Goal: Task Accomplishment & Management: Use online tool/utility

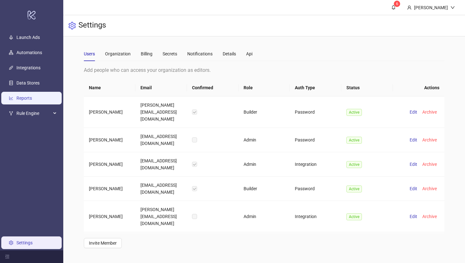
click at [23, 101] on link "Reports" at bounding box center [24, 98] width 16 height 5
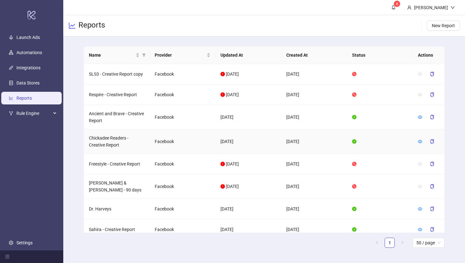
scroll to position [45, 0]
click at [420, 116] on icon "eye" at bounding box center [420, 116] width 4 height 3
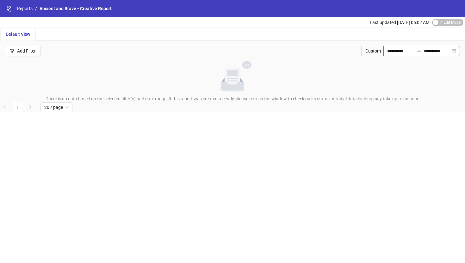
click at [453, 53] on div "**********" at bounding box center [422, 51] width 77 height 10
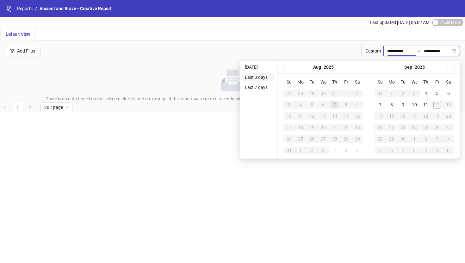
type input "**********"
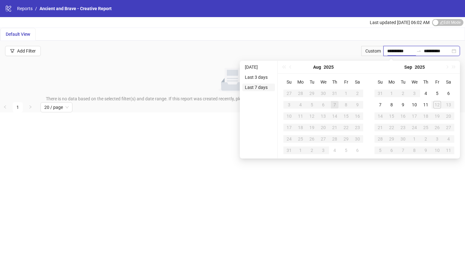
type input "**********"
click at [256, 86] on li "Last 7 days" at bounding box center [258, 88] width 33 height 8
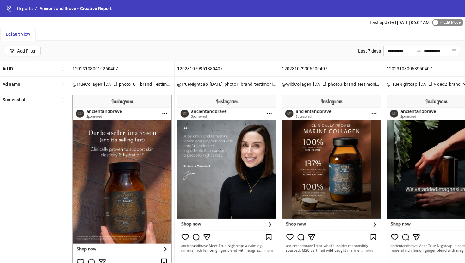
click at [441, 22] on span "Edit Mode Edit Mode" at bounding box center [447, 22] width 31 height 7
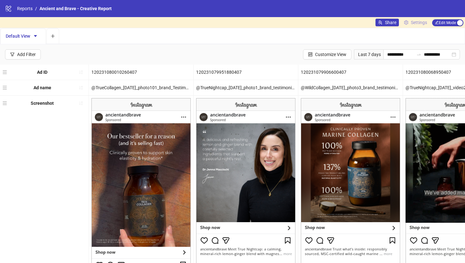
click at [419, 23] on span "Settings" at bounding box center [419, 22] width 16 height 7
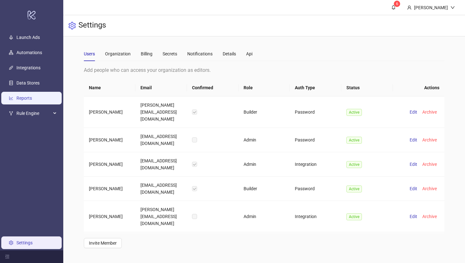
click at [32, 97] on link "Reports" at bounding box center [24, 98] width 16 height 5
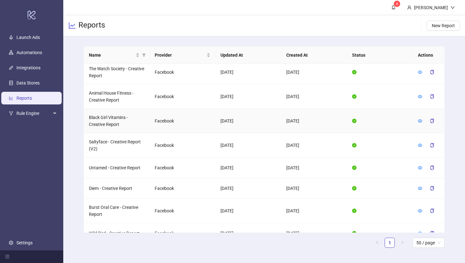
scroll to position [225, 0]
click at [422, 186] on icon "eye" at bounding box center [420, 188] width 4 height 4
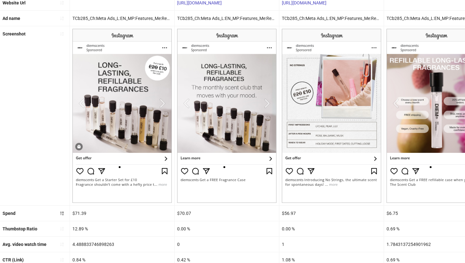
scroll to position [174, 0]
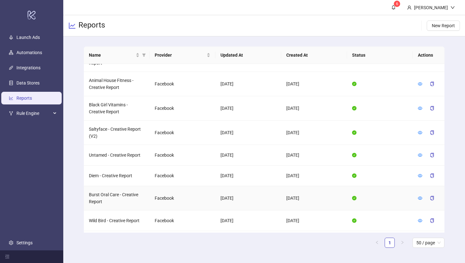
scroll to position [236, 0]
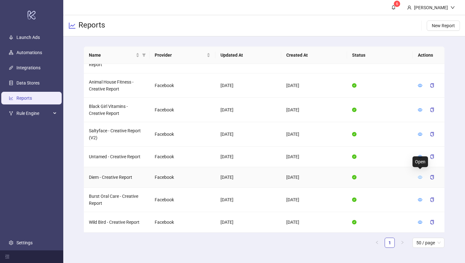
click at [422, 175] on icon "eye" at bounding box center [420, 177] width 4 height 4
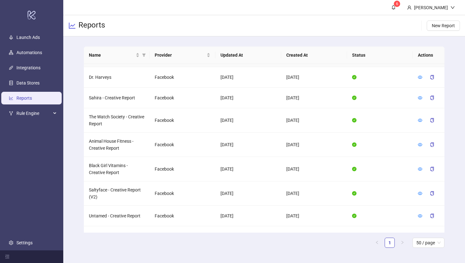
scroll to position [178, 0]
click at [420, 167] on icon "eye" at bounding box center [420, 168] width 4 height 3
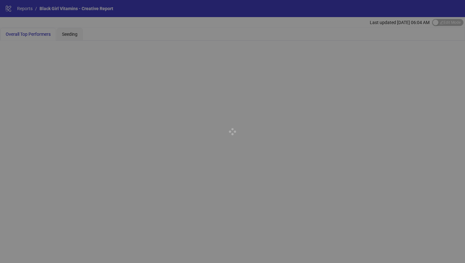
click at [223, 81] on div at bounding box center [232, 131] width 465 height 263
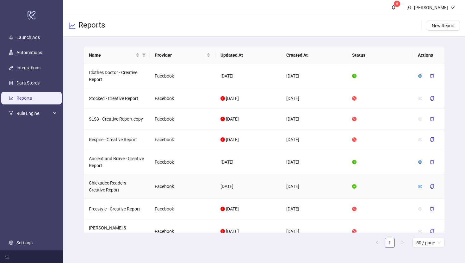
scroll to position [306, 0]
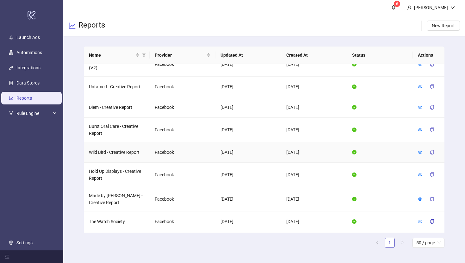
click at [418, 148] on td at bounding box center [429, 152] width 32 height 21
click at [419, 150] on icon "eye" at bounding box center [420, 152] width 4 height 4
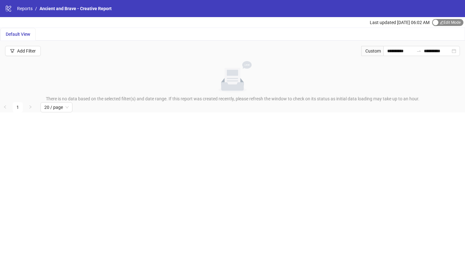
click at [440, 24] on span "Edit Mode Edit Mode" at bounding box center [447, 22] width 31 height 7
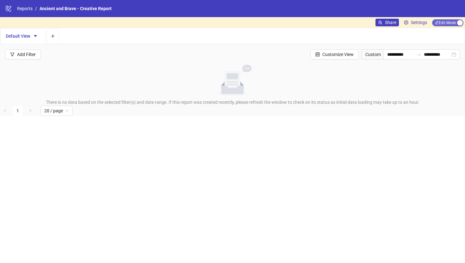
click at [439, 23] on span "Edit Mode Edit Mode" at bounding box center [447, 22] width 31 height 7
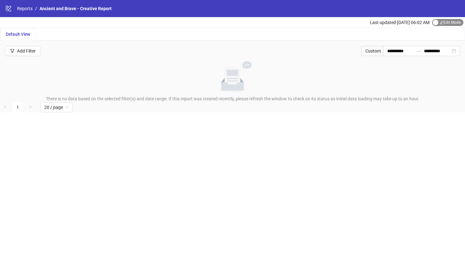
click at [439, 23] on span "Edit Mode Edit Mode" at bounding box center [447, 22] width 31 height 7
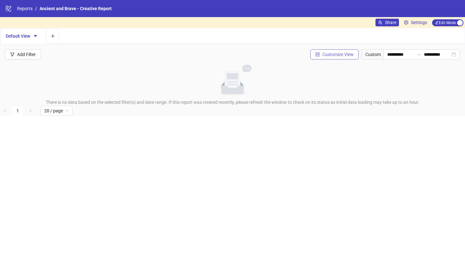
click at [332, 54] on span "Customize View" at bounding box center [338, 54] width 31 height 5
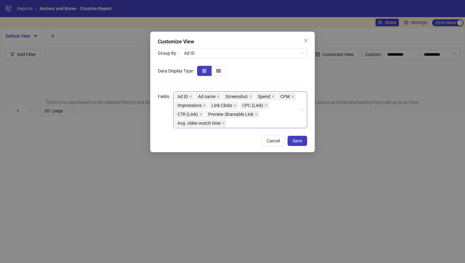
click at [259, 121] on div "Ad ID Ad name Screenshot Spend CPM Impressions Link Clicks CPC (Link) CTR (Link…" at bounding box center [237, 109] width 125 height 35
type input "****"
click at [251, 145] on div "Thumbstop Ratio" at bounding box center [243, 145] width 120 height 7
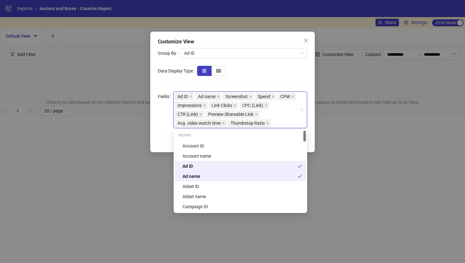
click at [312, 141] on div "Customize View Group By Ad ID Data Display Type Fields Ad ID Ad name Screenshot…" at bounding box center [232, 92] width 165 height 121
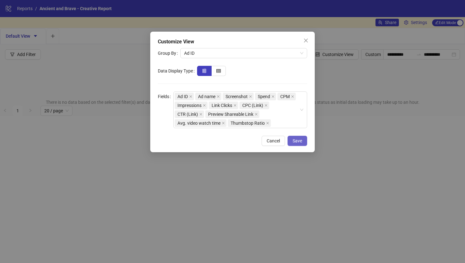
click at [297, 139] on span "Save" at bounding box center [297, 140] width 9 height 5
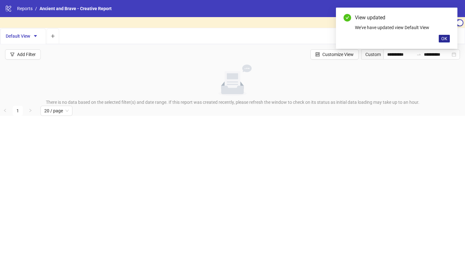
click at [445, 37] on span "OK" at bounding box center [445, 38] width 6 height 5
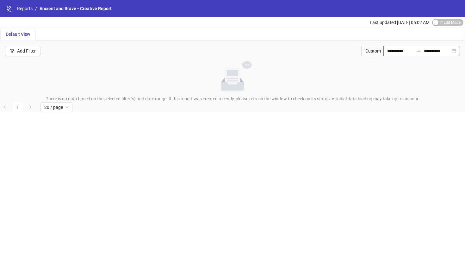
click at [454, 53] on div "**********" at bounding box center [422, 51] width 77 height 10
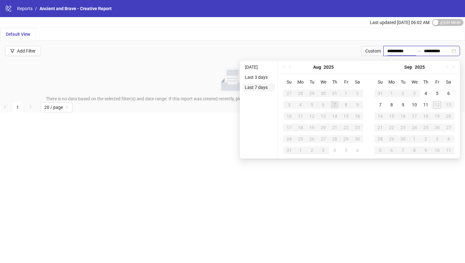
type input "**********"
click at [266, 86] on li "Last 7 days" at bounding box center [258, 88] width 33 height 8
